Goal: Information Seeking & Learning: Understand process/instructions

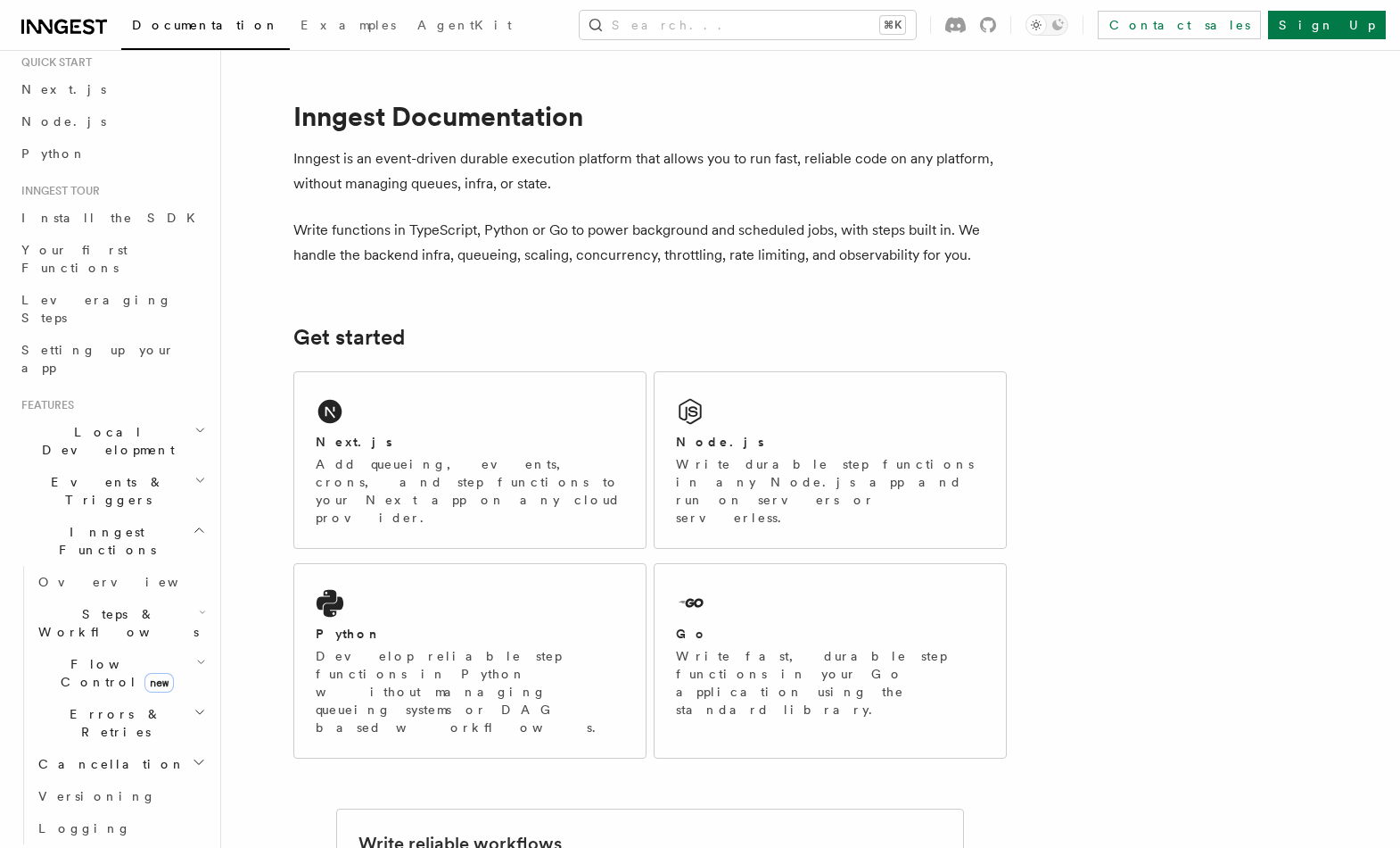
scroll to position [56, 0]
click at [124, 564] on link "Overview" at bounding box center [120, 580] width 178 height 32
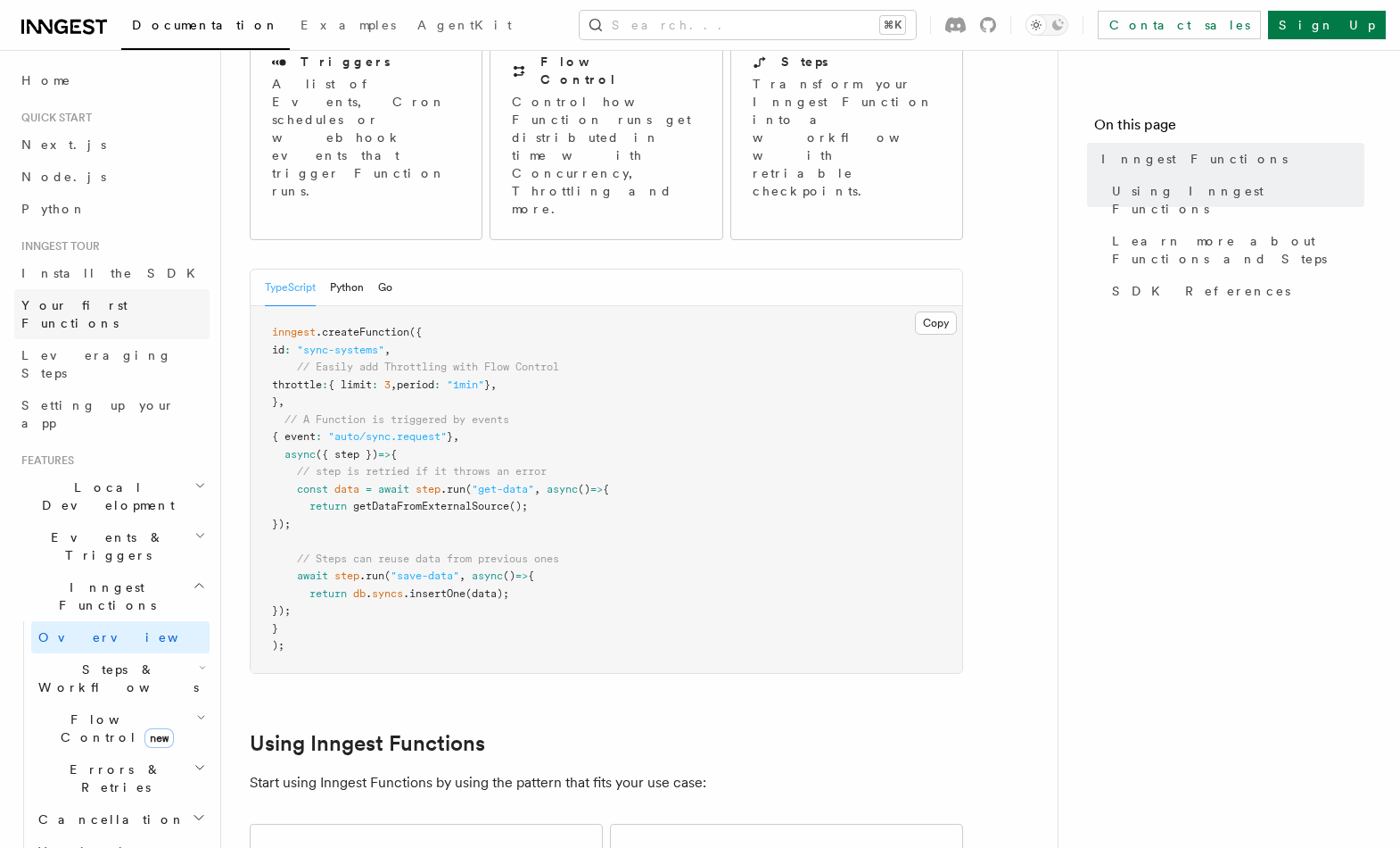
click at [114, 315] on link "Your first Functions" at bounding box center [112, 314] width 195 height 50
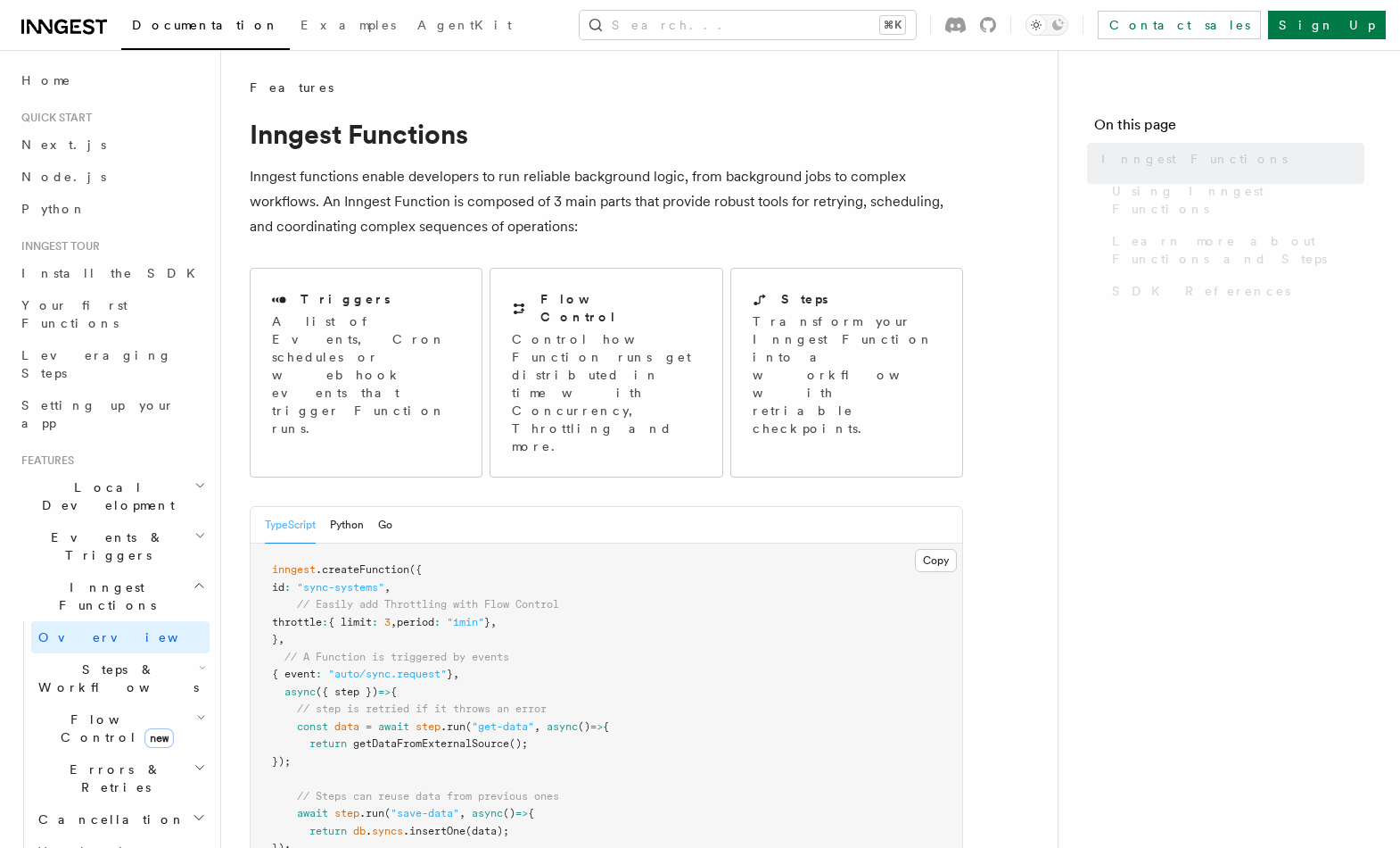
scroll to position [237, 0]
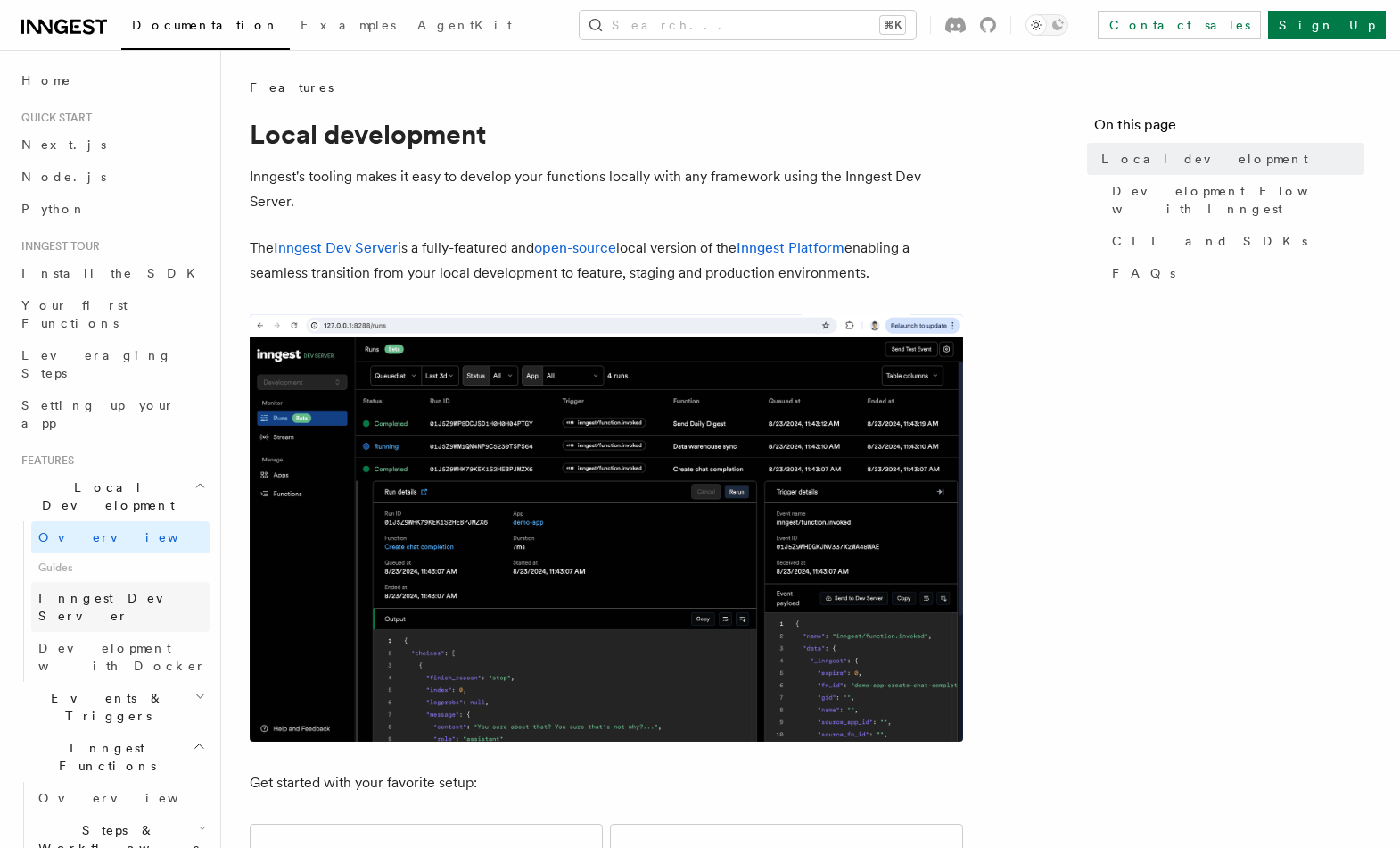
click at [74, 591] on span "Inngest Dev Server" at bounding box center [114, 606] width 153 height 32
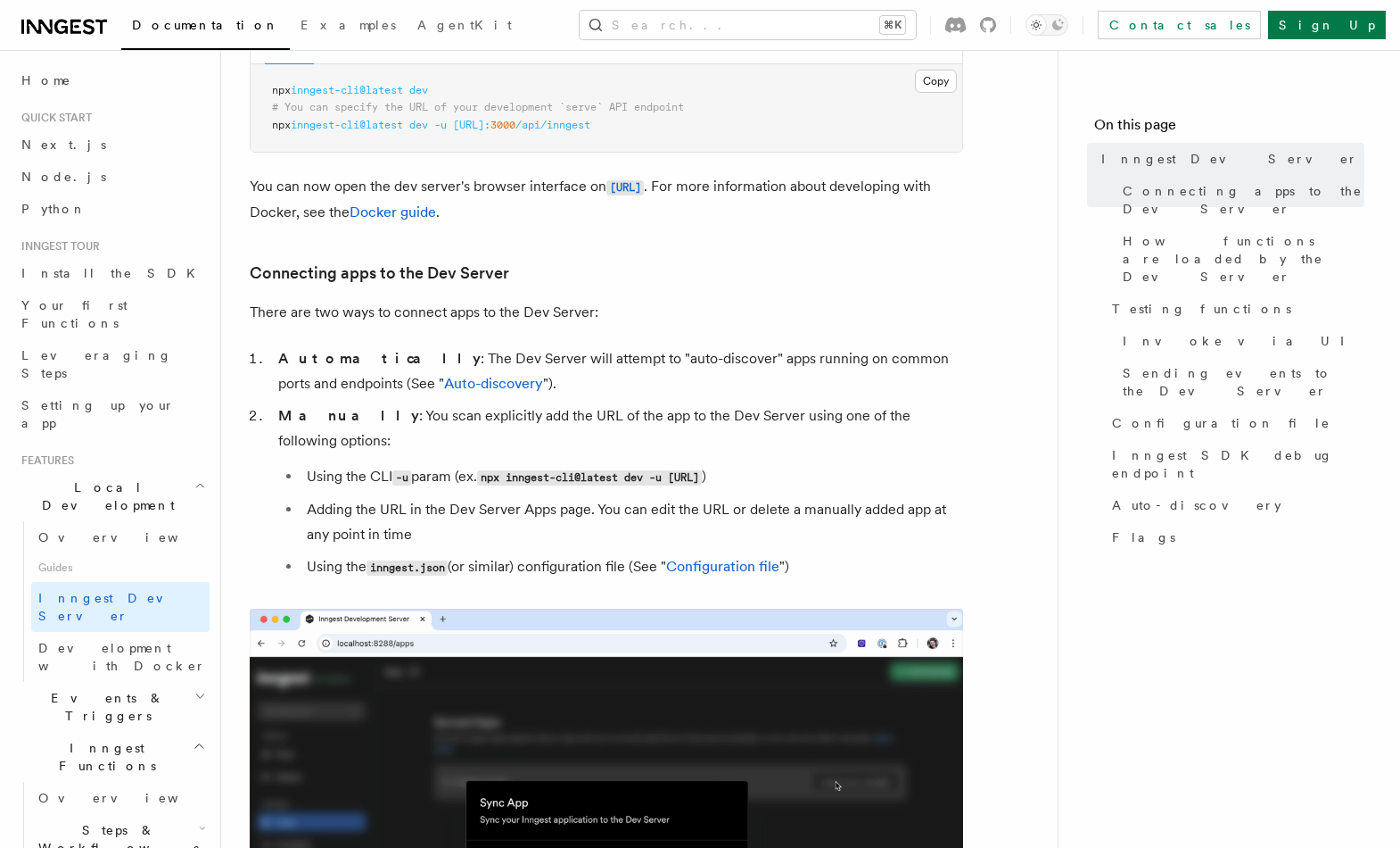
scroll to position [748, 0]
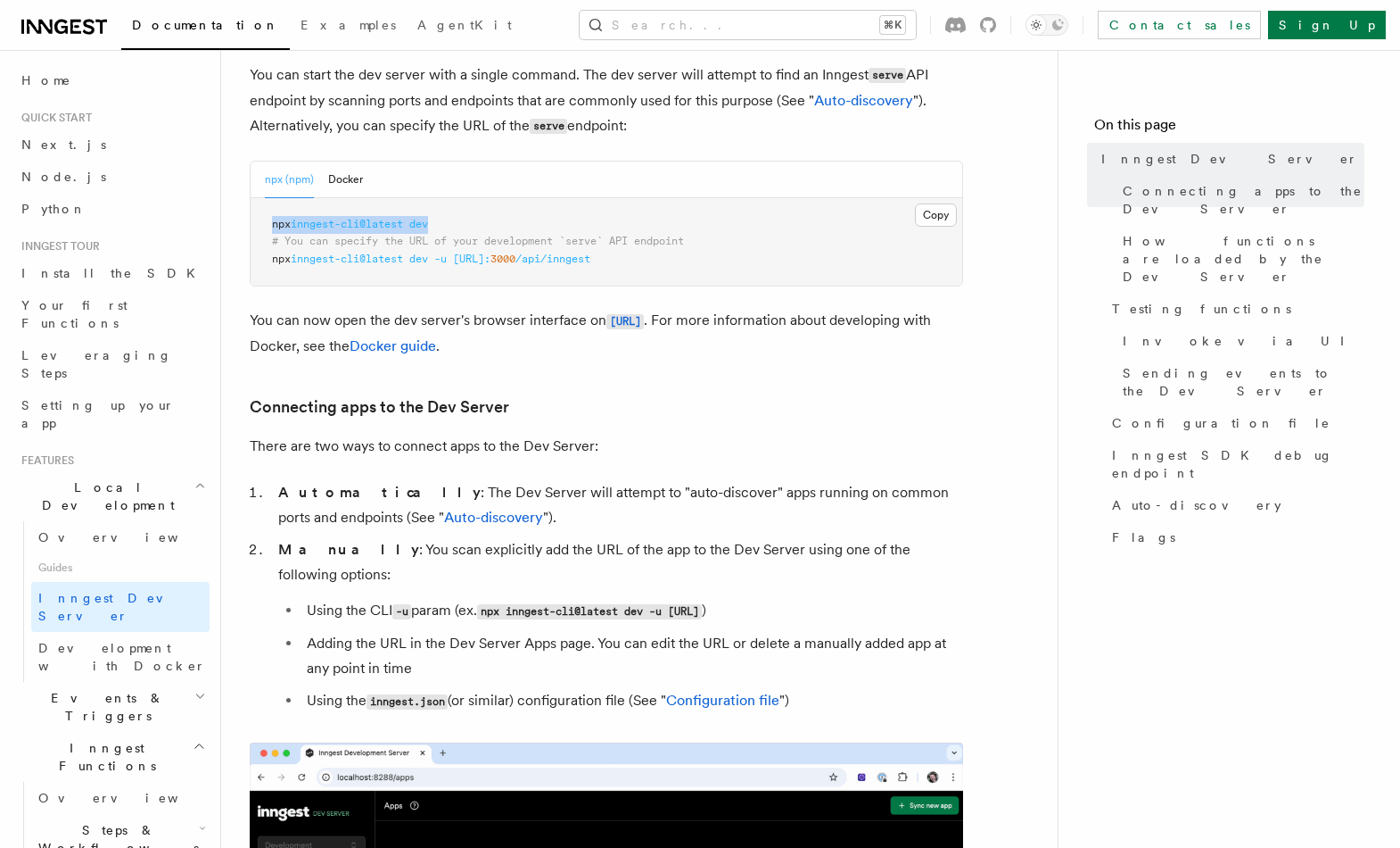
drag, startPoint x: 453, startPoint y: 222, endPoint x: 267, endPoint y: 224, distance: 186.0
click at [267, 224] on pre "npx inngest-cli@latest dev # You can specify the URL of your development `serve…" at bounding box center [606, 242] width 711 height 88
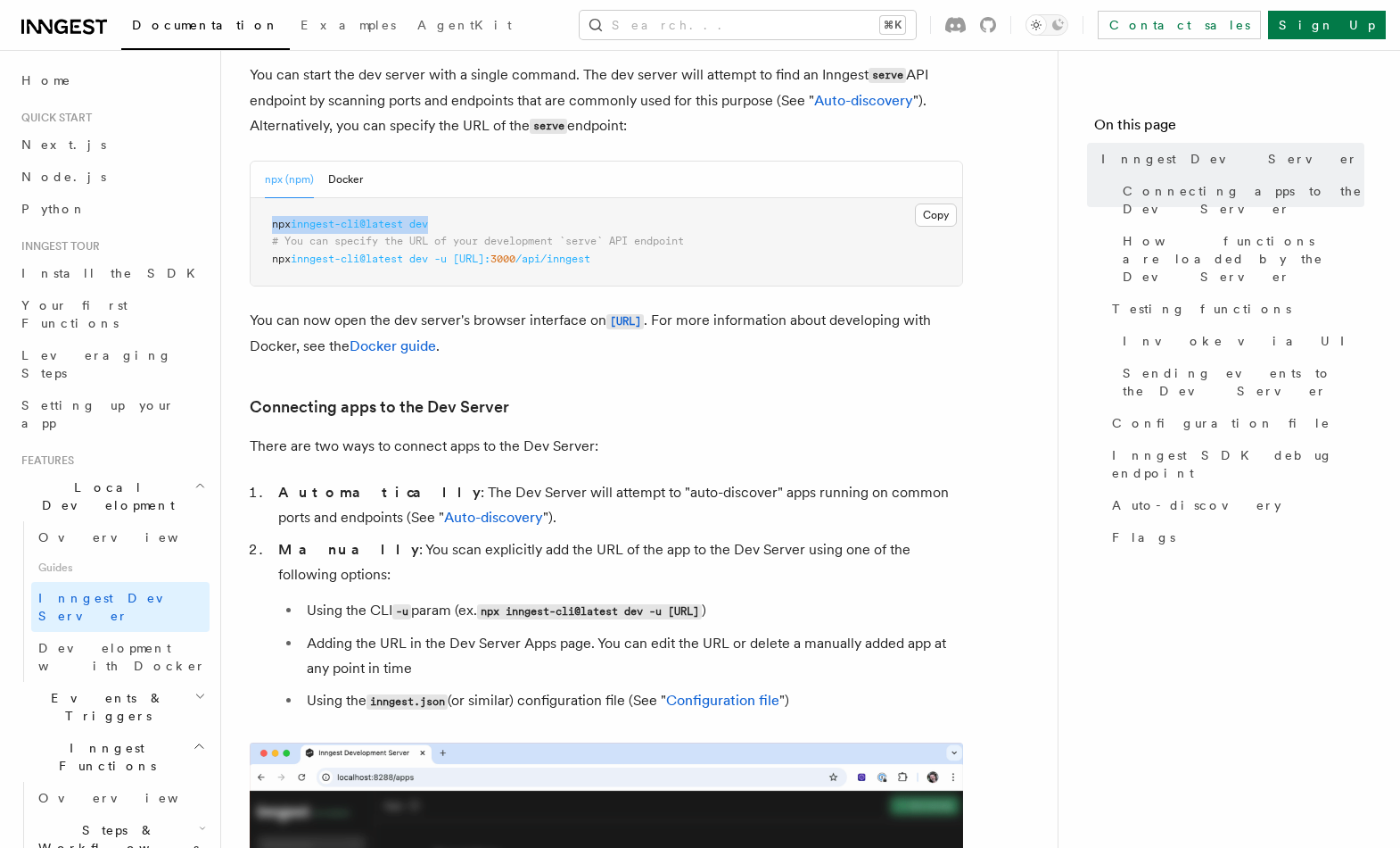
copy span "npx inngest-cli@latest dev"
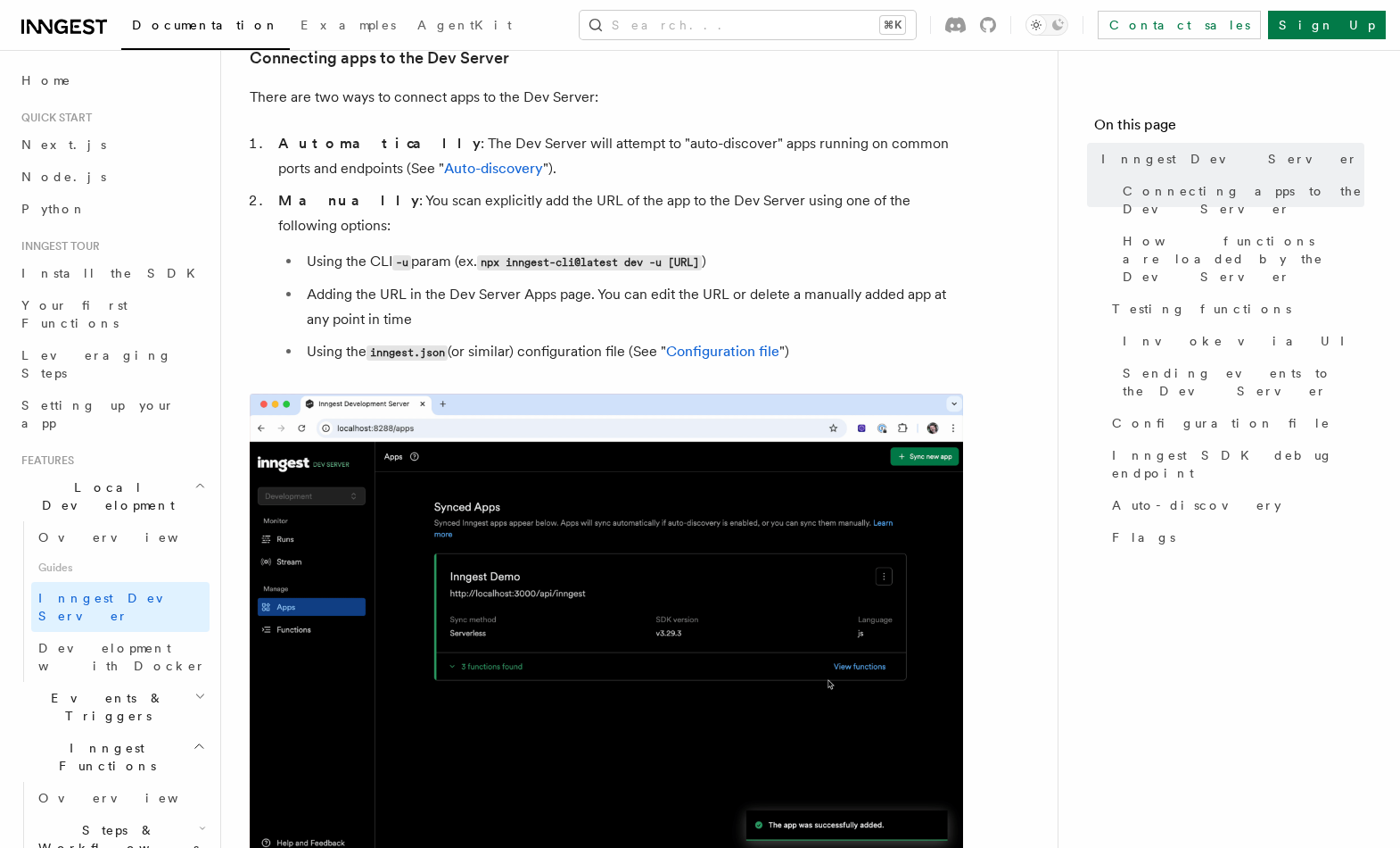
scroll to position [1158, 0]
